Goal: Navigation & Orientation: Find specific page/section

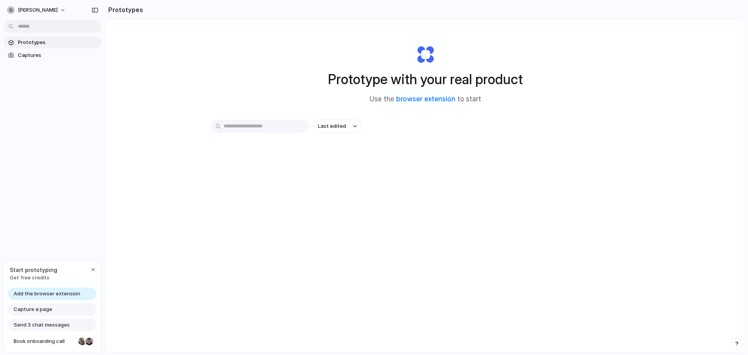
click at [185, 10] on section "Prototypes" at bounding box center [425, 9] width 640 height 19
click at [278, 129] on input "text" at bounding box center [259, 126] width 97 height 13
click at [250, 127] on input "text" at bounding box center [259, 126] width 97 height 13
click at [344, 124] on button "Last edited" at bounding box center [337, 126] width 48 height 13
click at [344, 124] on div "Last edited Last created Alphabetical" at bounding box center [374, 177] width 748 height 355
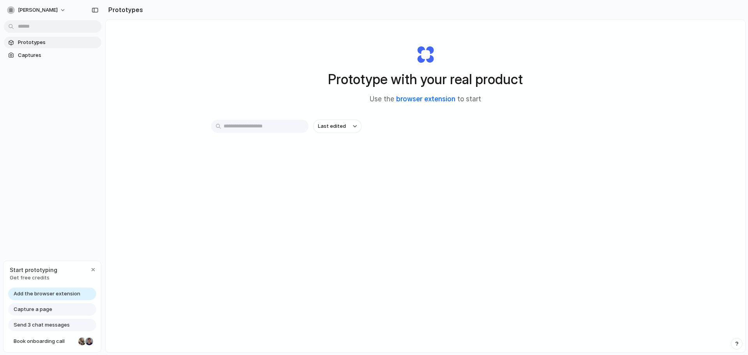
click at [415, 97] on link "browser extension" at bounding box center [425, 99] width 59 height 8
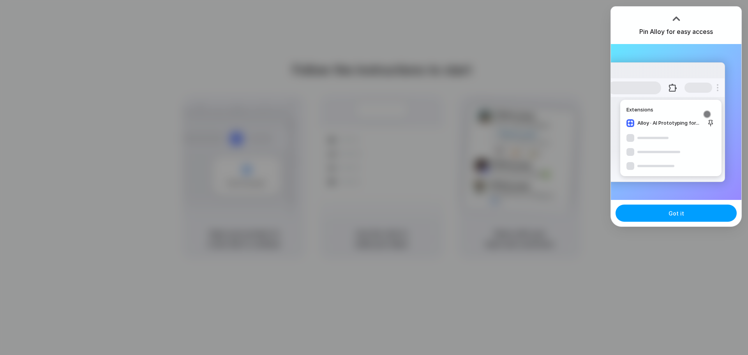
click at [678, 212] on span "Got it" at bounding box center [676, 213] width 16 height 8
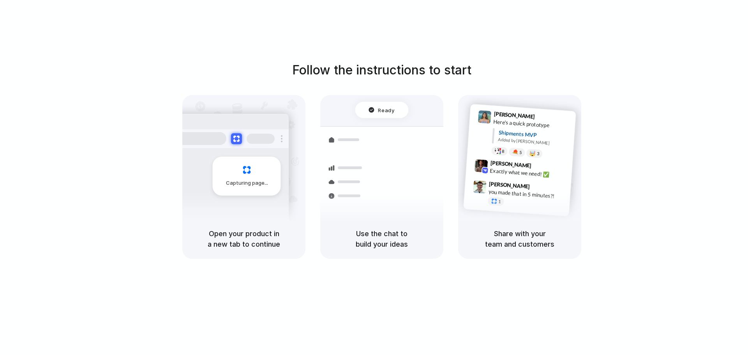
click at [721, 31] on div "Follow the instructions to start Capturing page Open your product in a new tab …" at bounding box center [381, 185] width 763 height 370
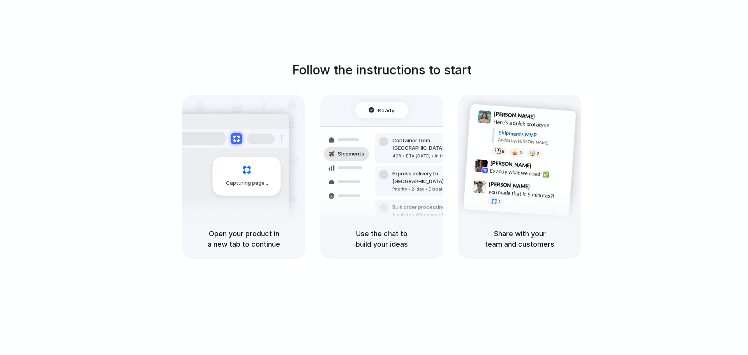
click at [374, 178] on div at bounding box center [374, 178] width 0 height 0
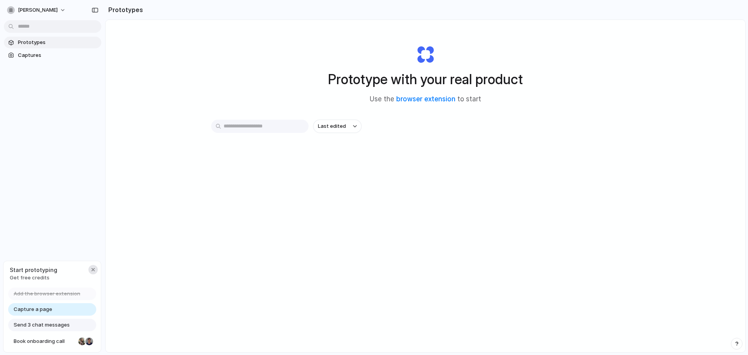
click at [92, 269] on div "button" at bounding box center [93, 269] width 6 height 6
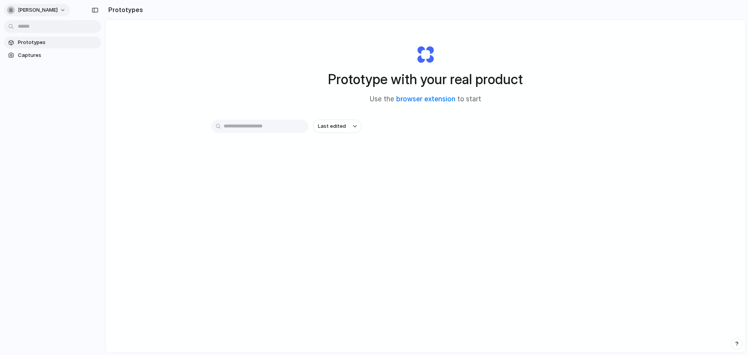
click at [13, 10] on div "button" at bounding box center [11, 10] width 8 height 8
